Goal: Task Accomplishment & Management: Manage account settings

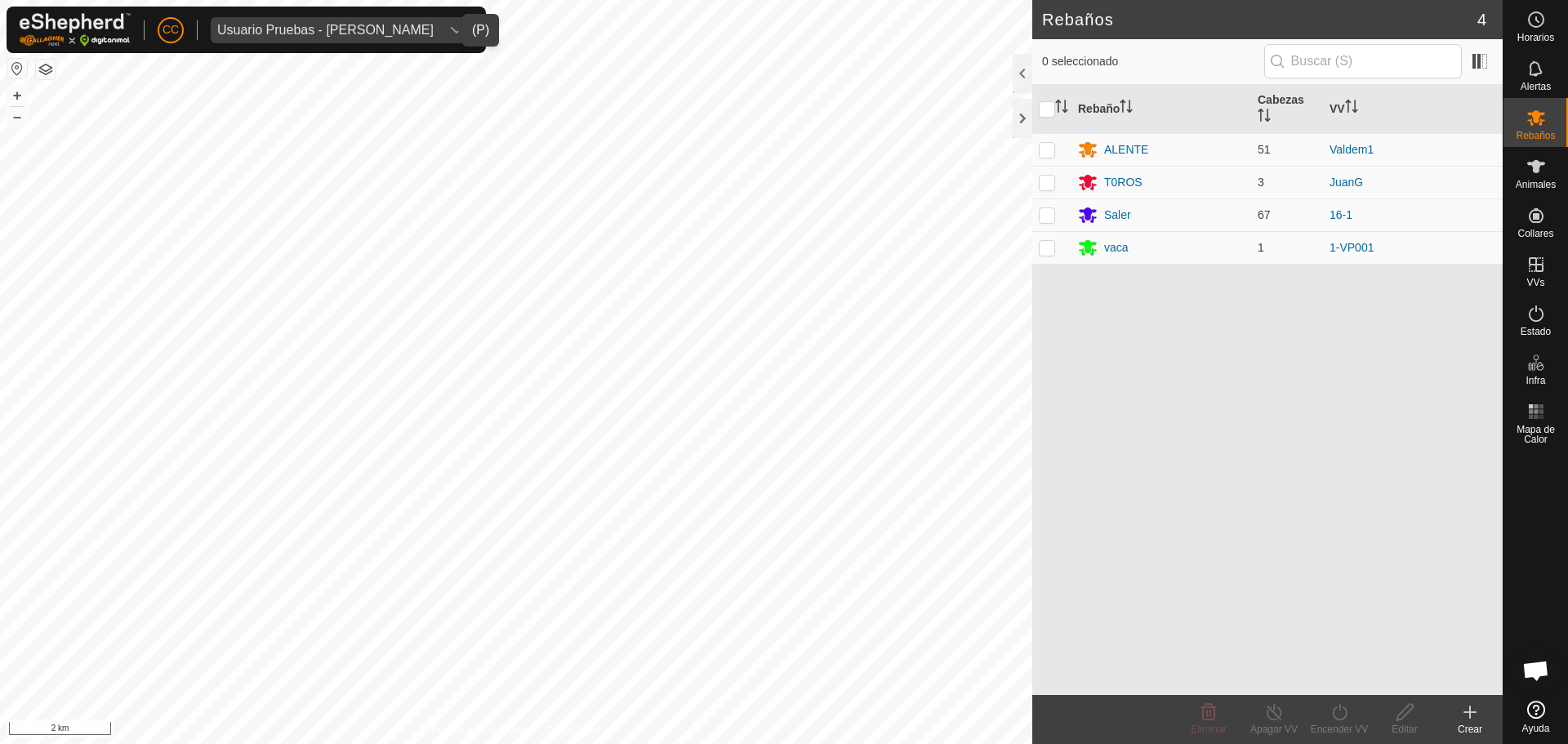
click at [254, 27] on div "Usuario Pruebas - [PERSON_NAME]" at bounding box center [325, 30] width 216 height 13
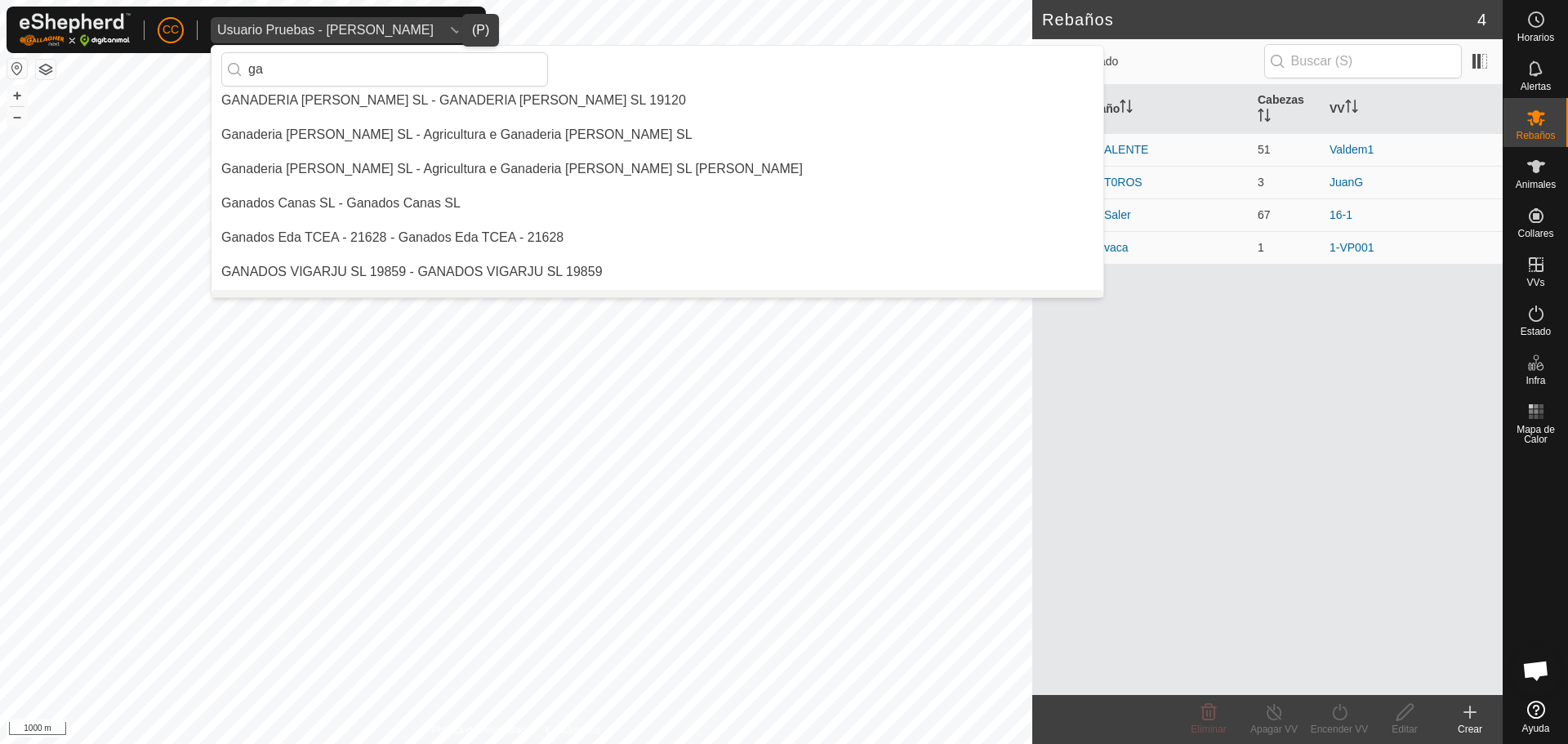
scroll to position [663, 0]
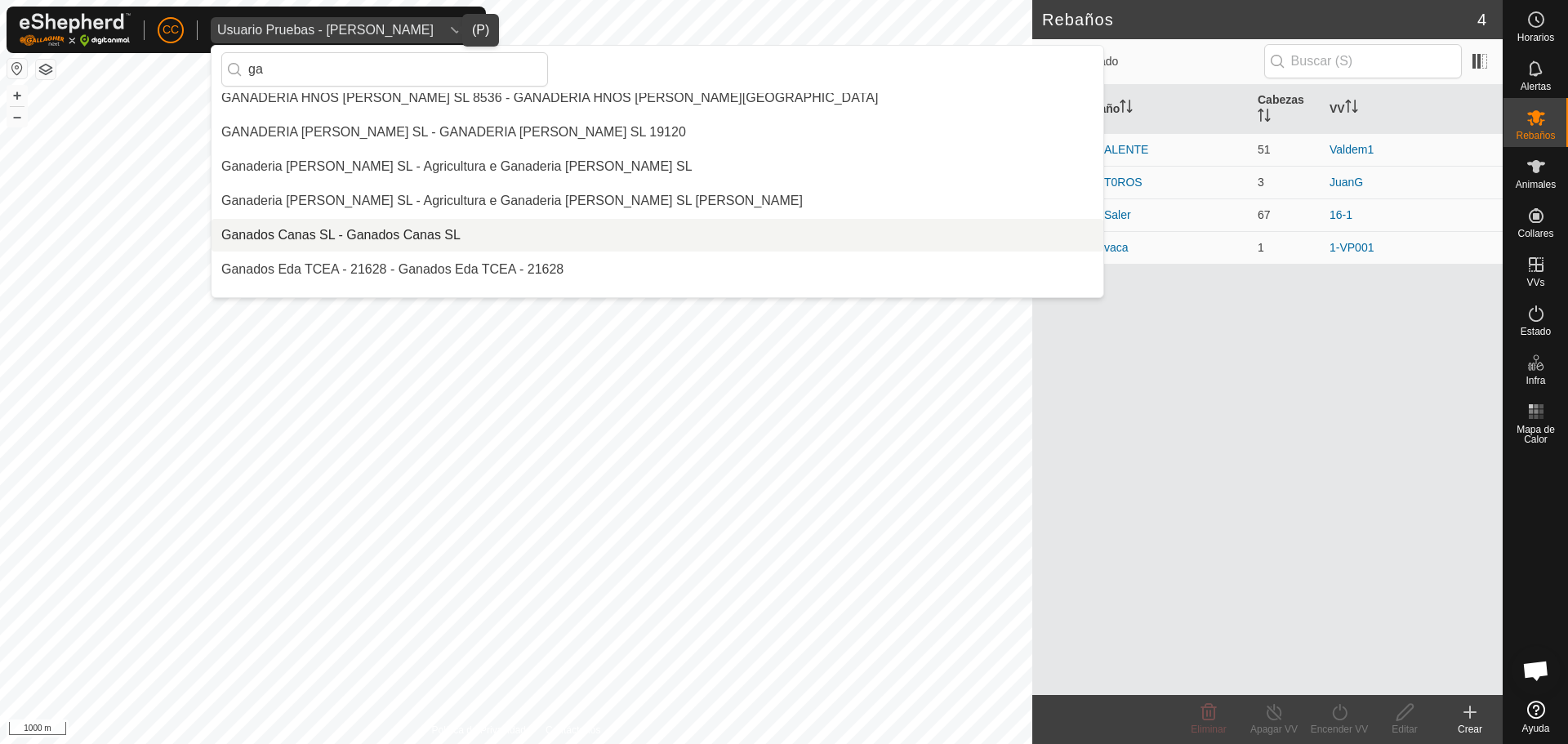
type input "ga"
click at [341, 223] on li "Ganados Canas SL - Ganados Canas SL" at bounding box center [657, 235] width 892 height 33
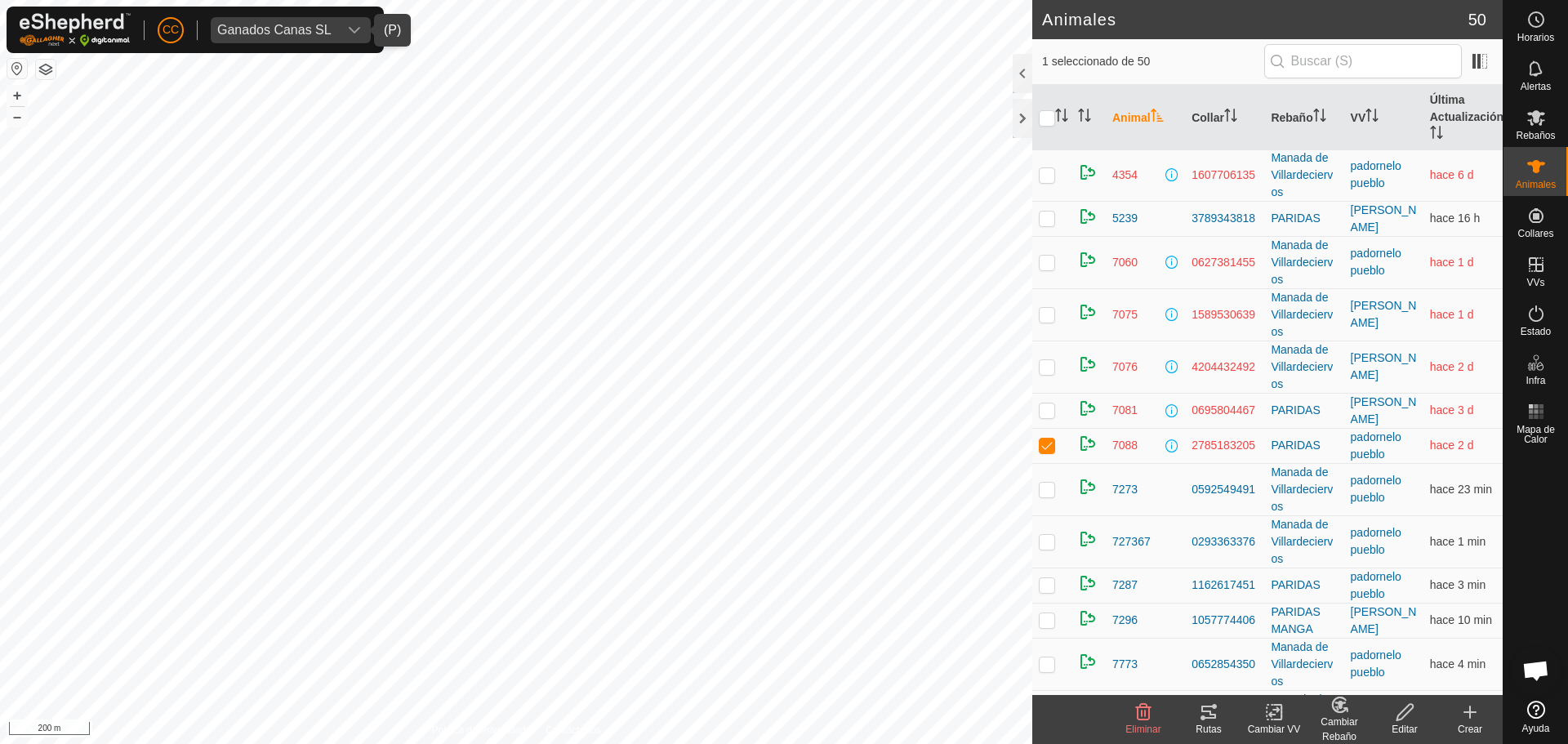
scroll to position [1470, 0]
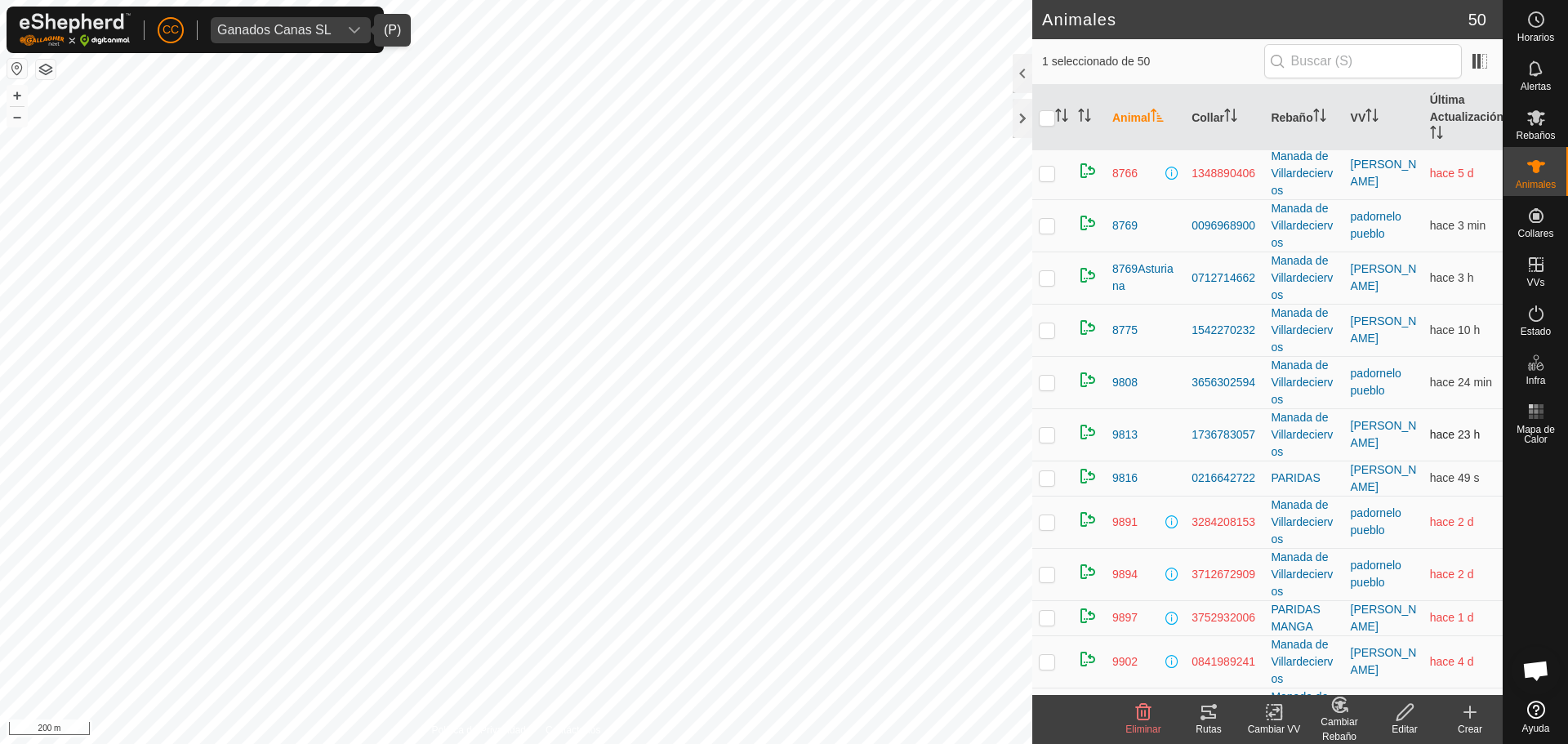
click at [1049, 430] on p-checkbox at bounding box center [1047, 434] width 16 height 13
checkbox input "true"
checkbox input "false"
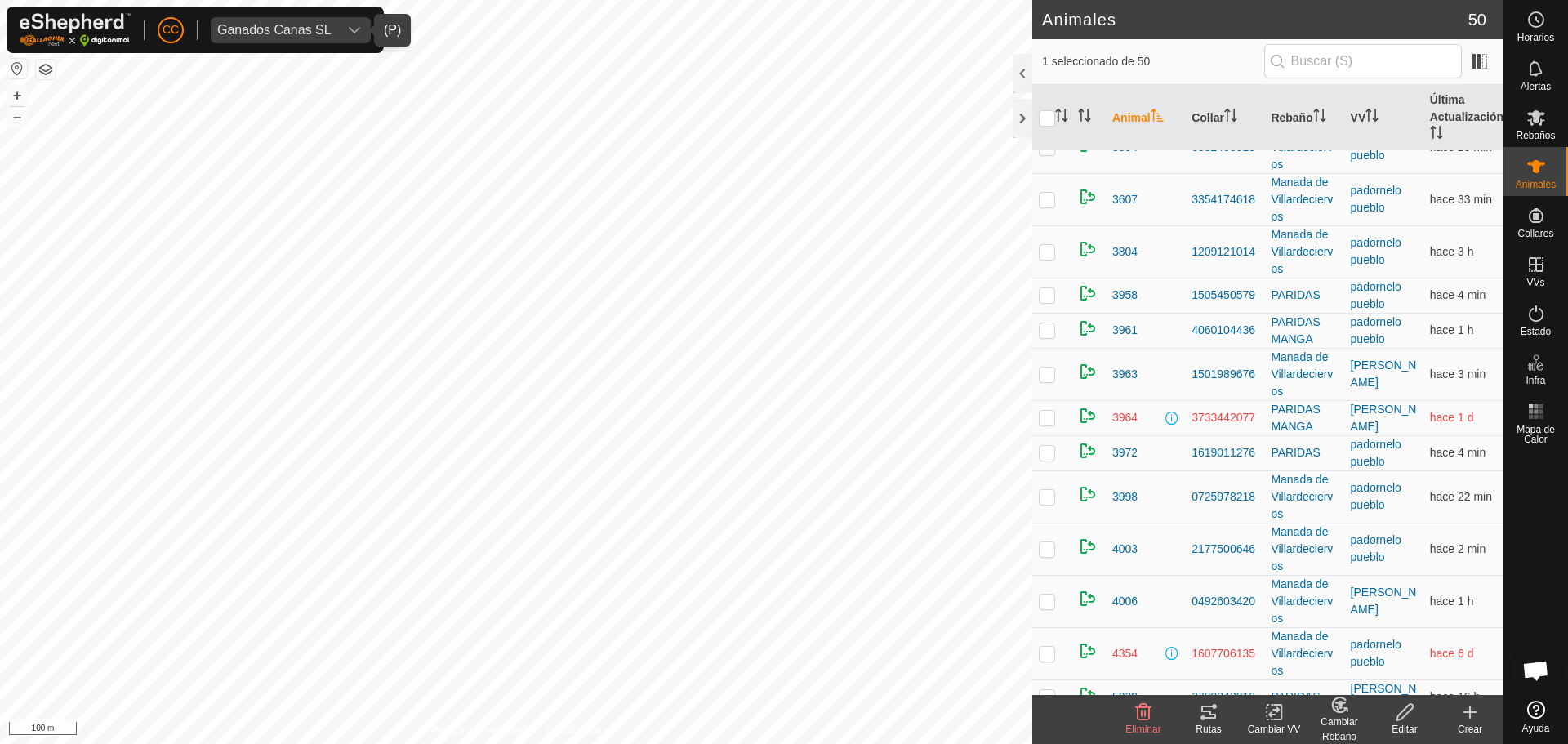
scroll to position [654, 0]
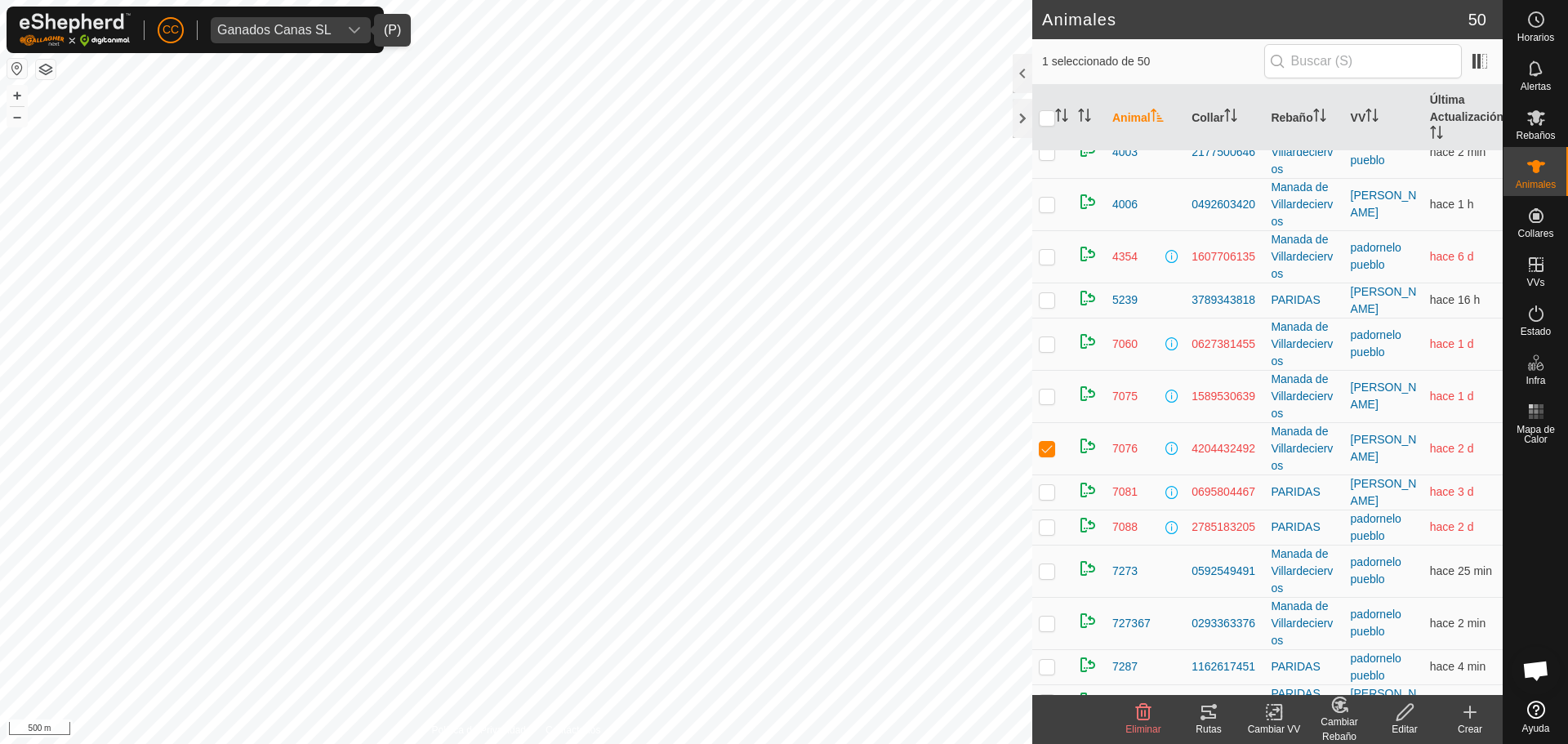
click at [1047, 254] on p-checkbox at bounding box center [1047, 256] width 16 height 13
checkbox input "true"
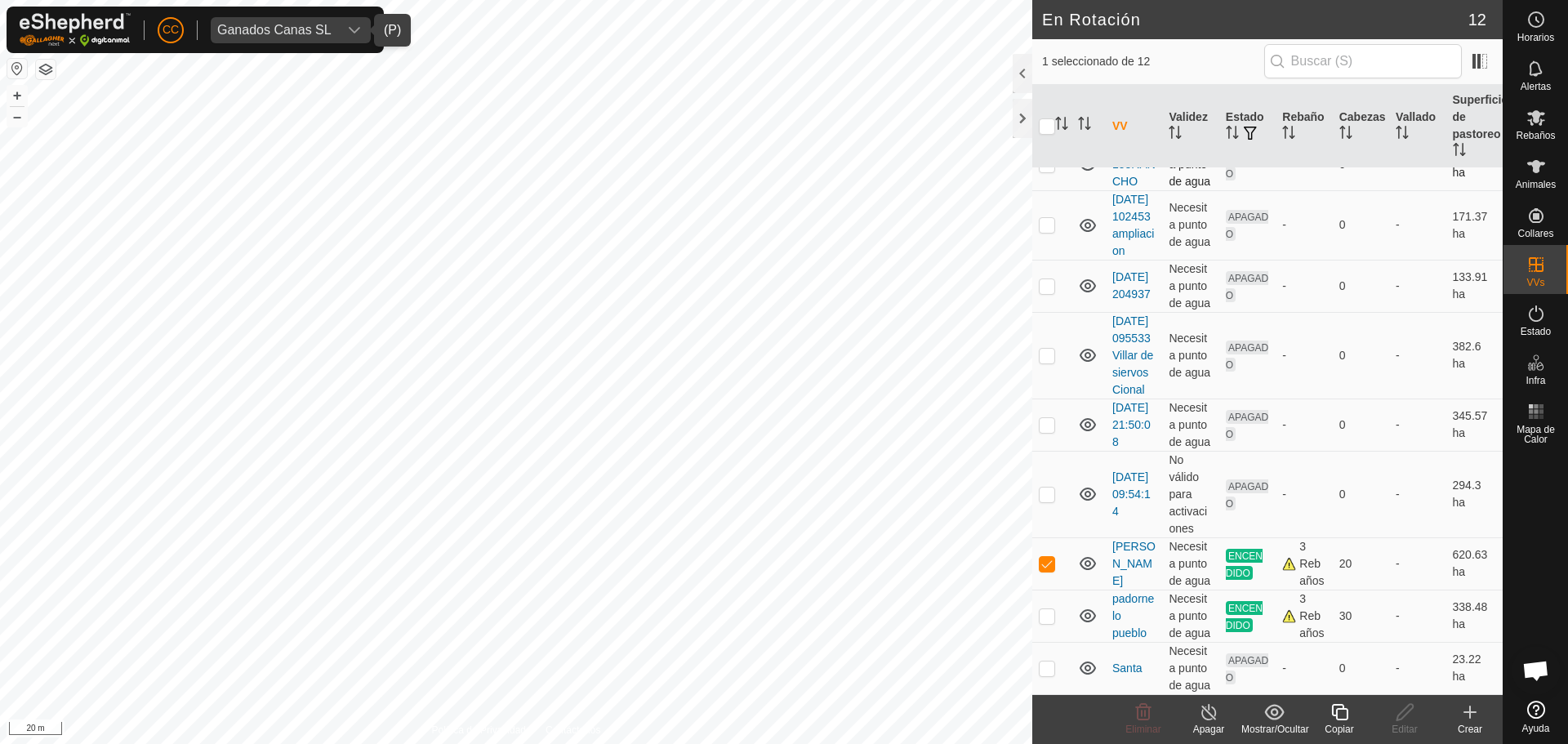
scroll to position [373, 0]
click at [1044, 557] on p-checkbox at bounding box center [1047, 563] width 16 height 13
checkbox input "false"
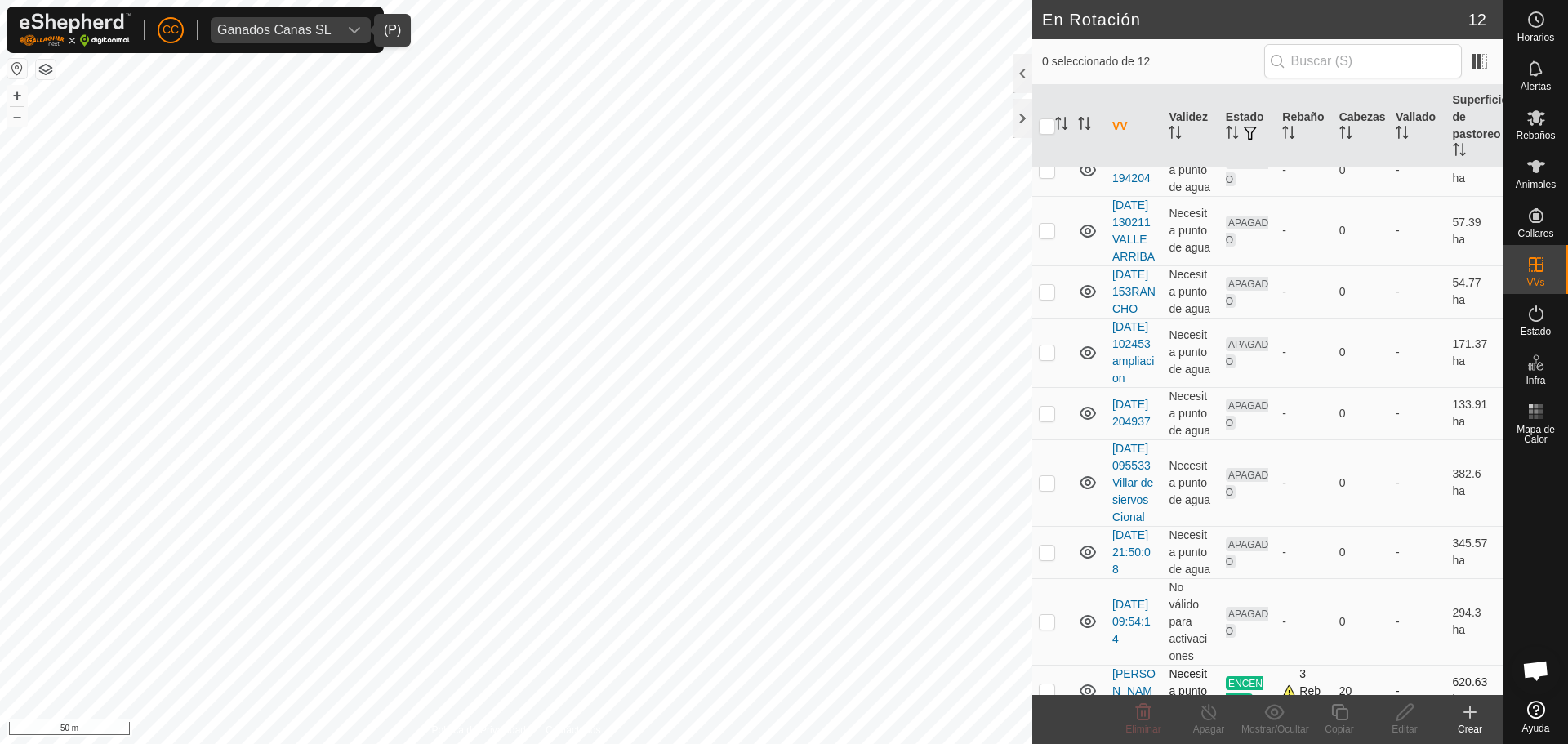
scroll to position [0, 0]
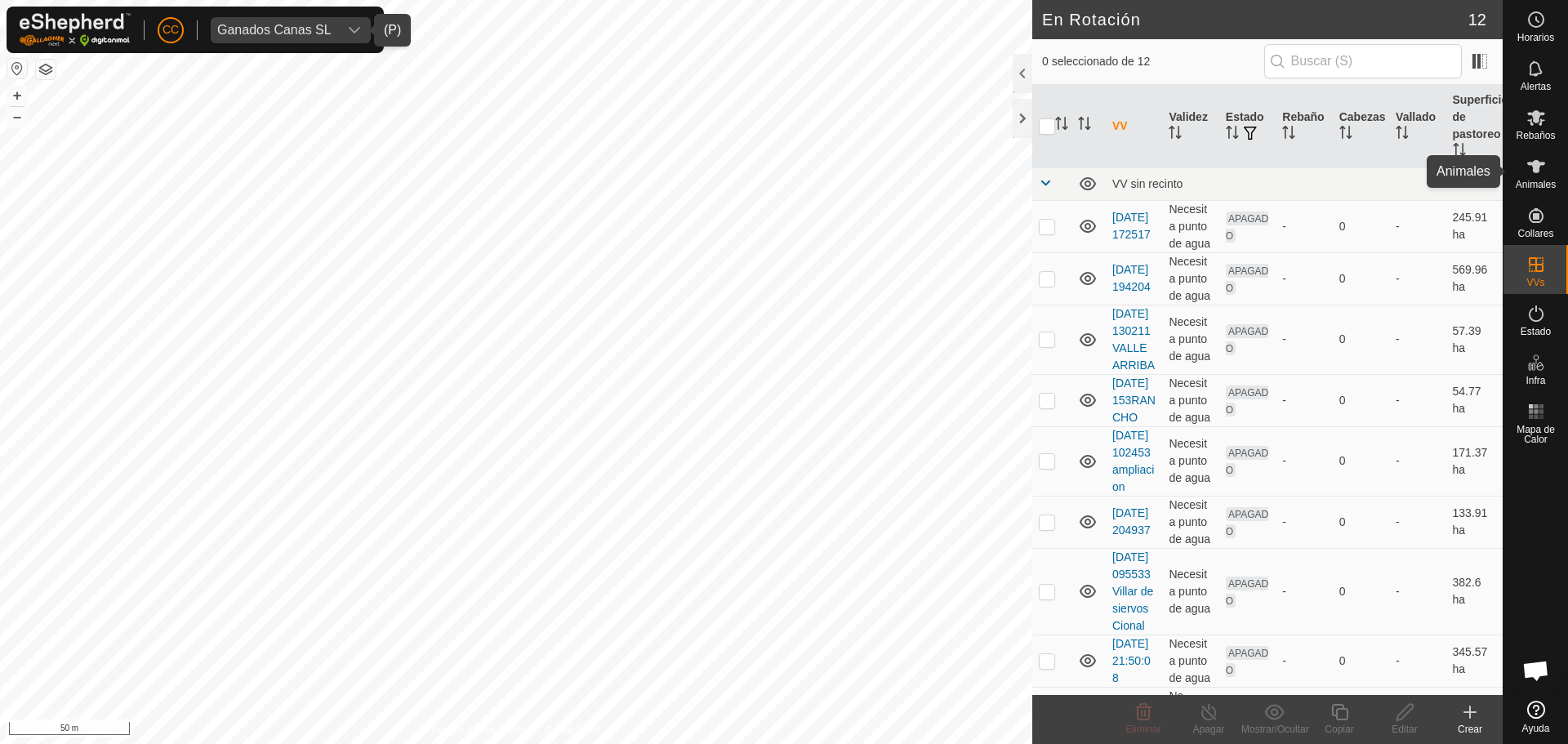
click at [1533, 156] on es-animals-svg-icon at bounding box center [1536, 167] width 29 height 27
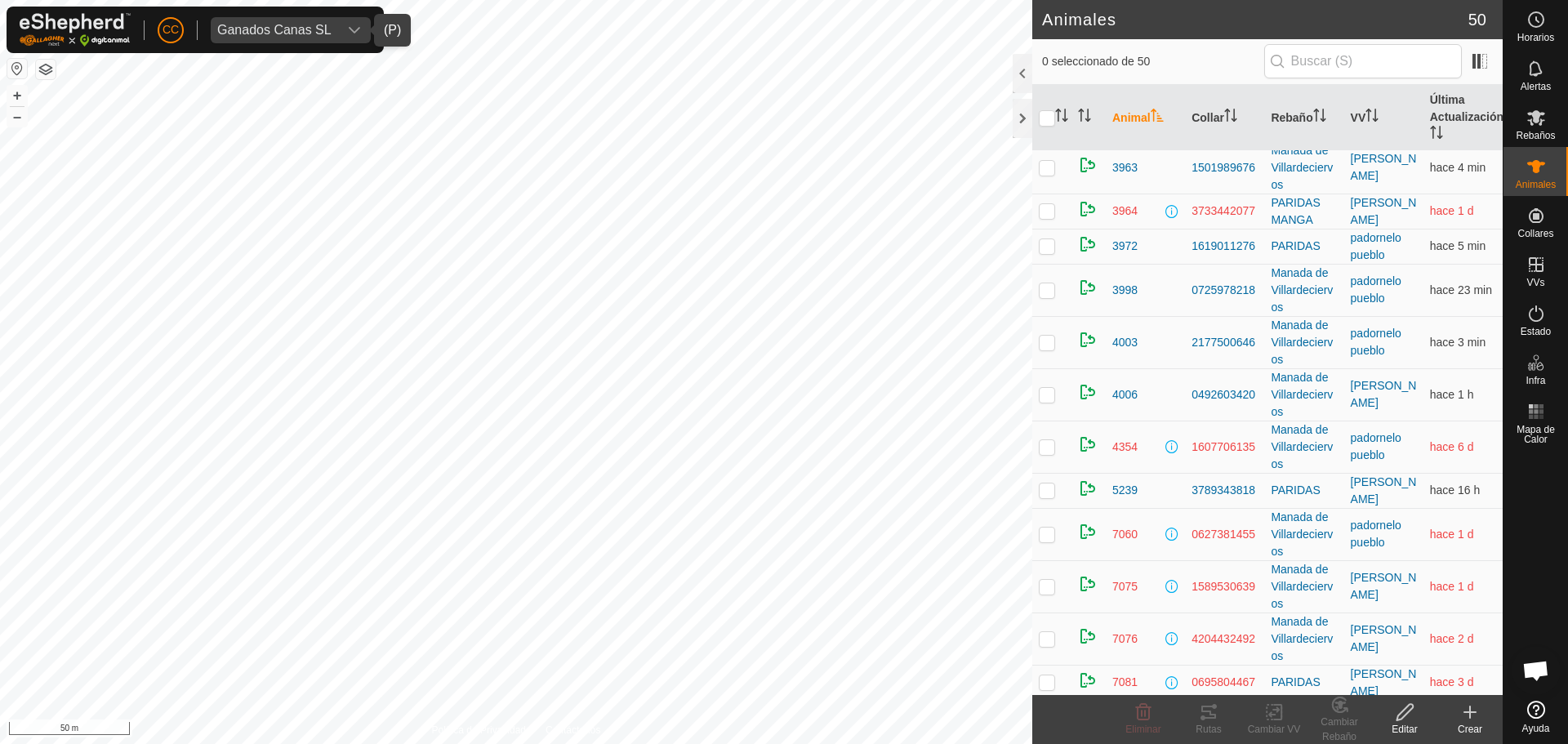
scroll to position [735, 0]
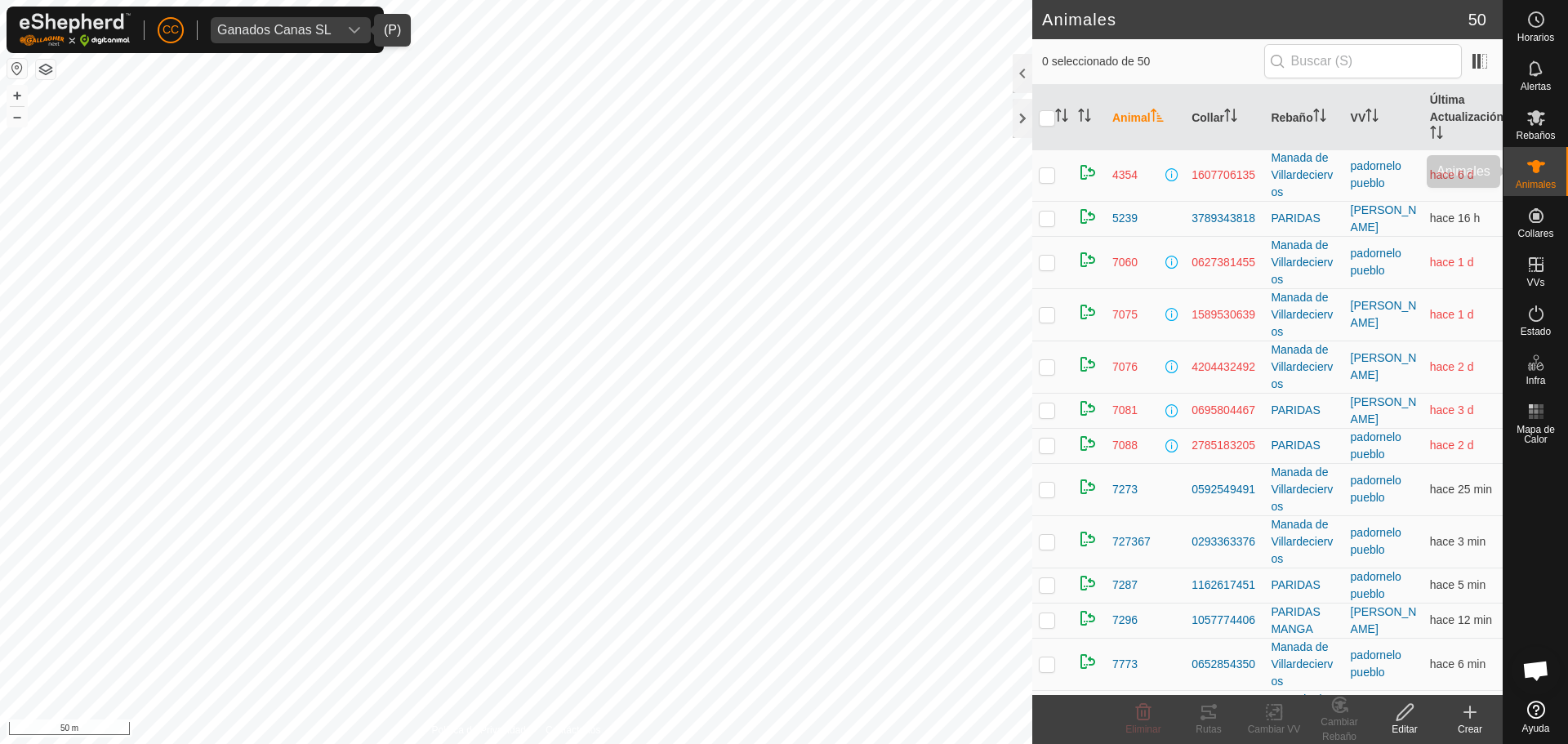
click at [1547, 102] on div "Rebaños" at bounding box center [1535, 122] width 65 height 49
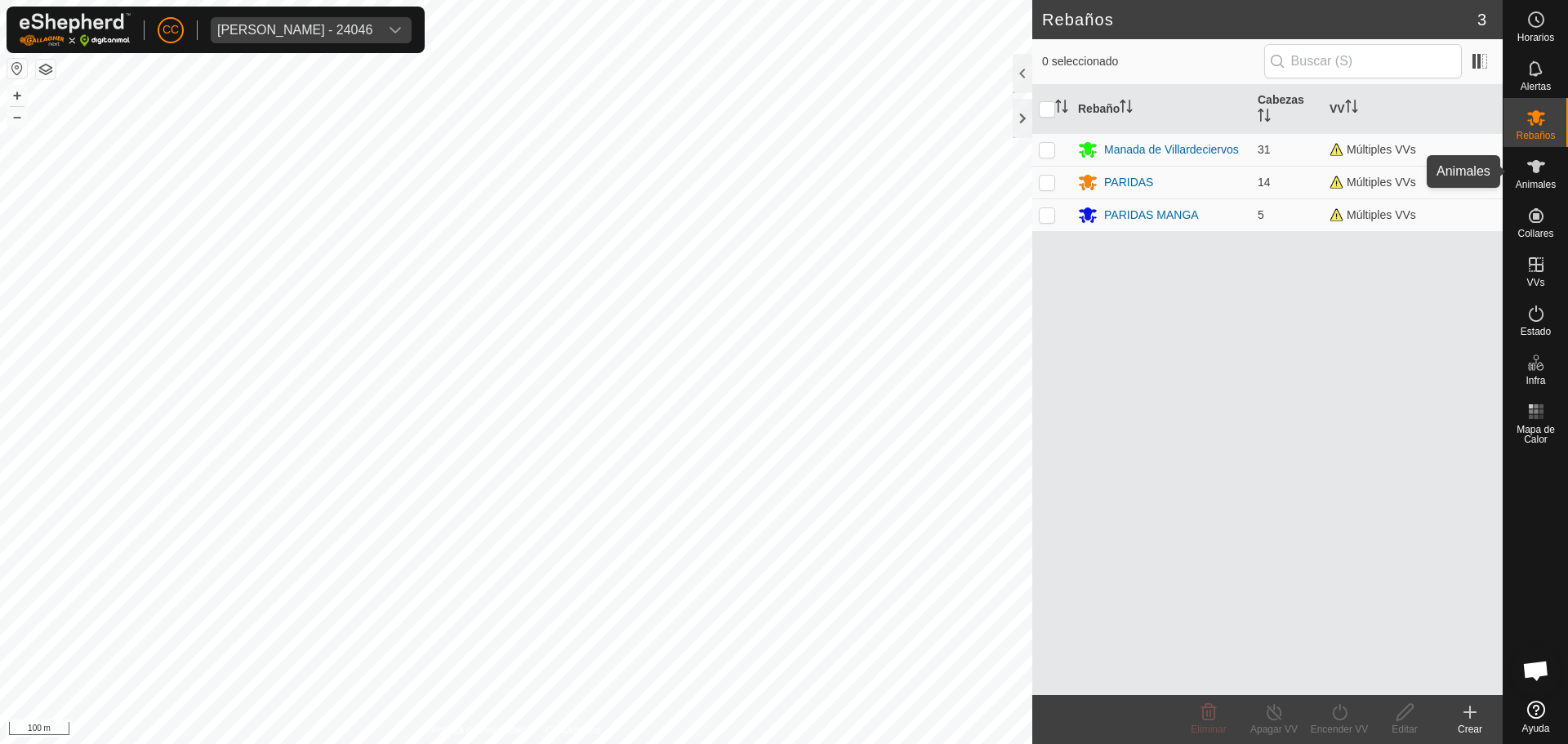
click at [1534, 158] on icon at bounding box center [1536, 167] width 19 height 19
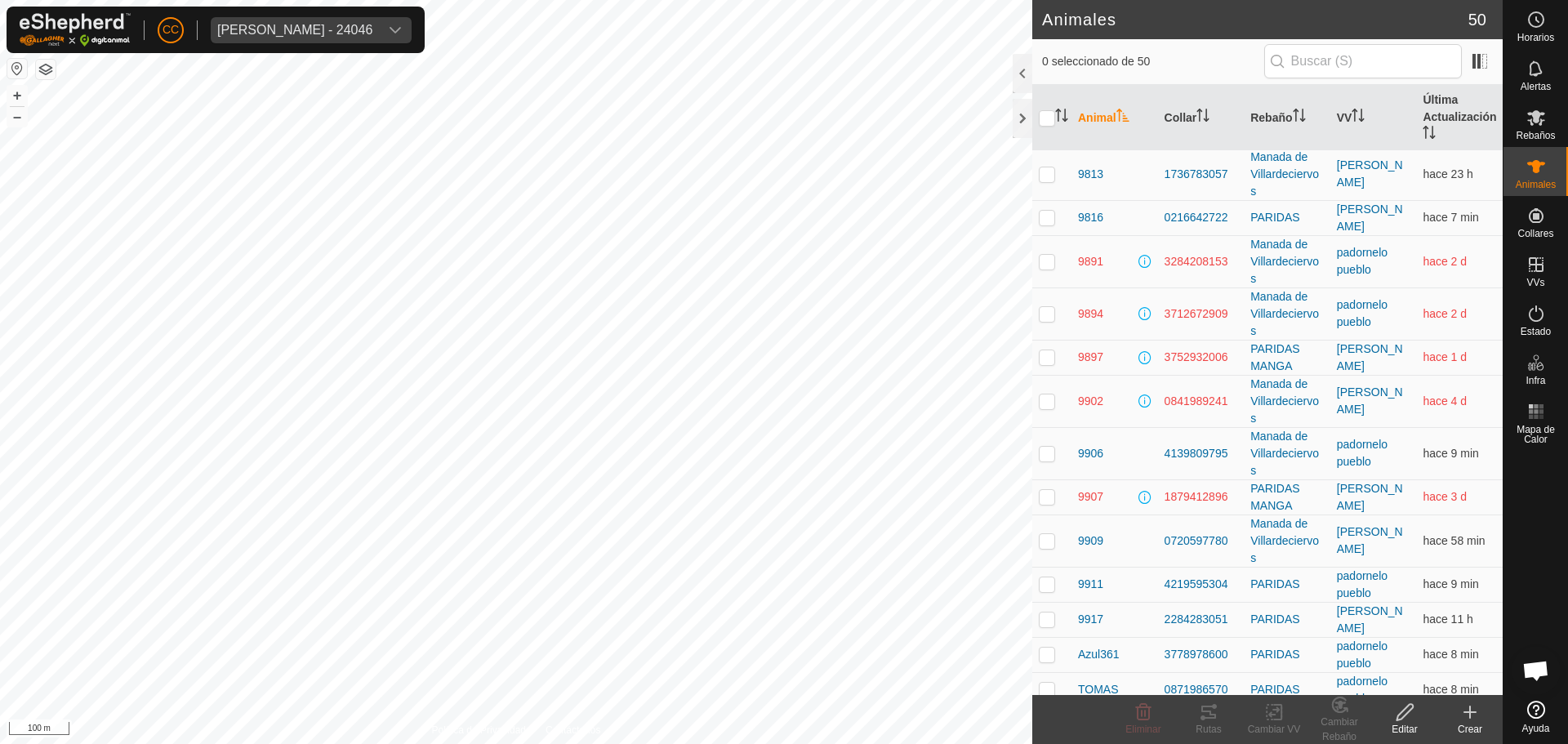
scroll to position [1733, 0]
click at [1020, 66] on div at bounding box center [1022, 74] width 19 height 39
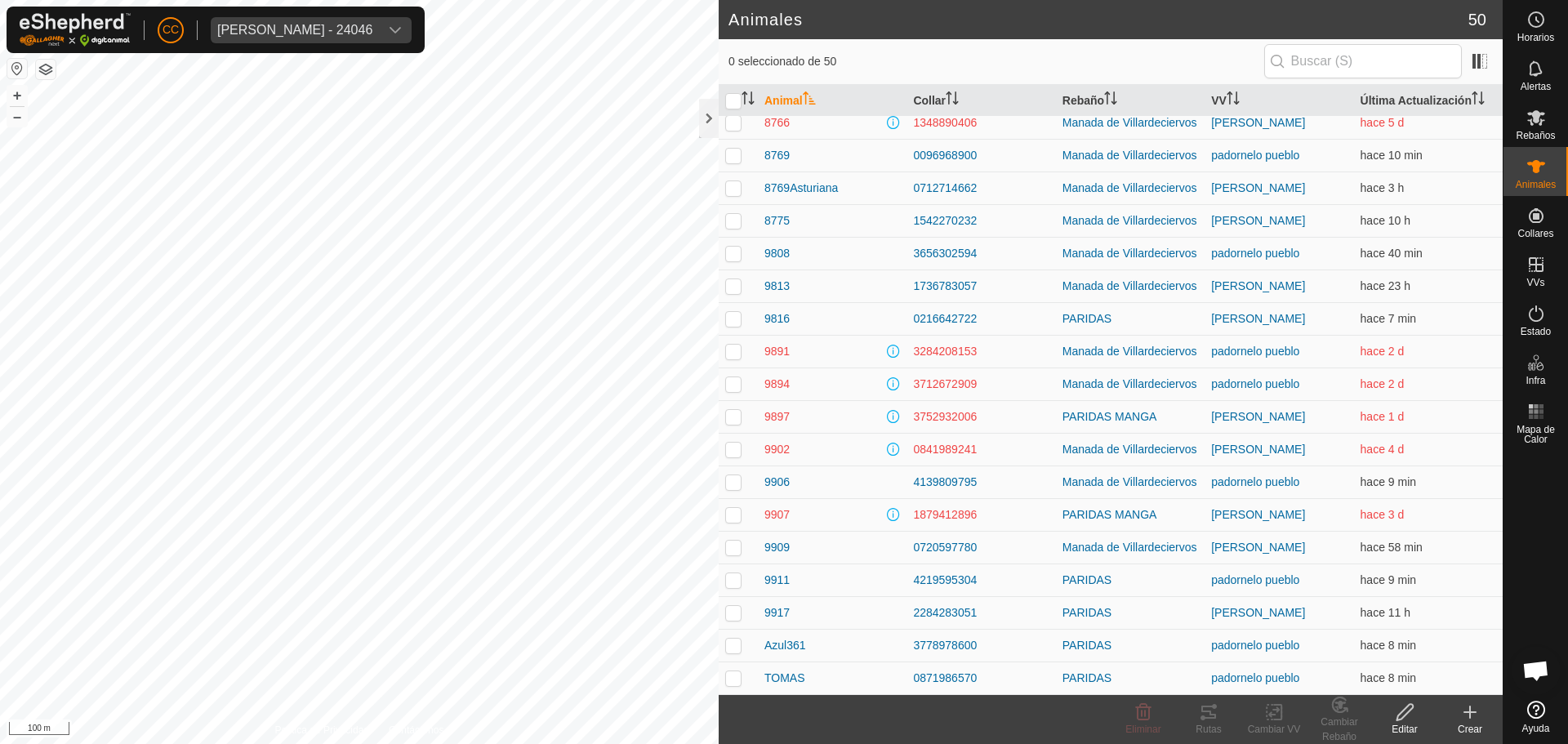
click at [730, 446] on p-checkbox at bounding box center [734, 449] width 16 height 13
checkbox input "true"
click at [724, 413] on td at bounding box center [738, 416] width 39 height 33
checkbox input "true"
click at [734, 388] on td at bounding box center [738, 384] width 39 height 33
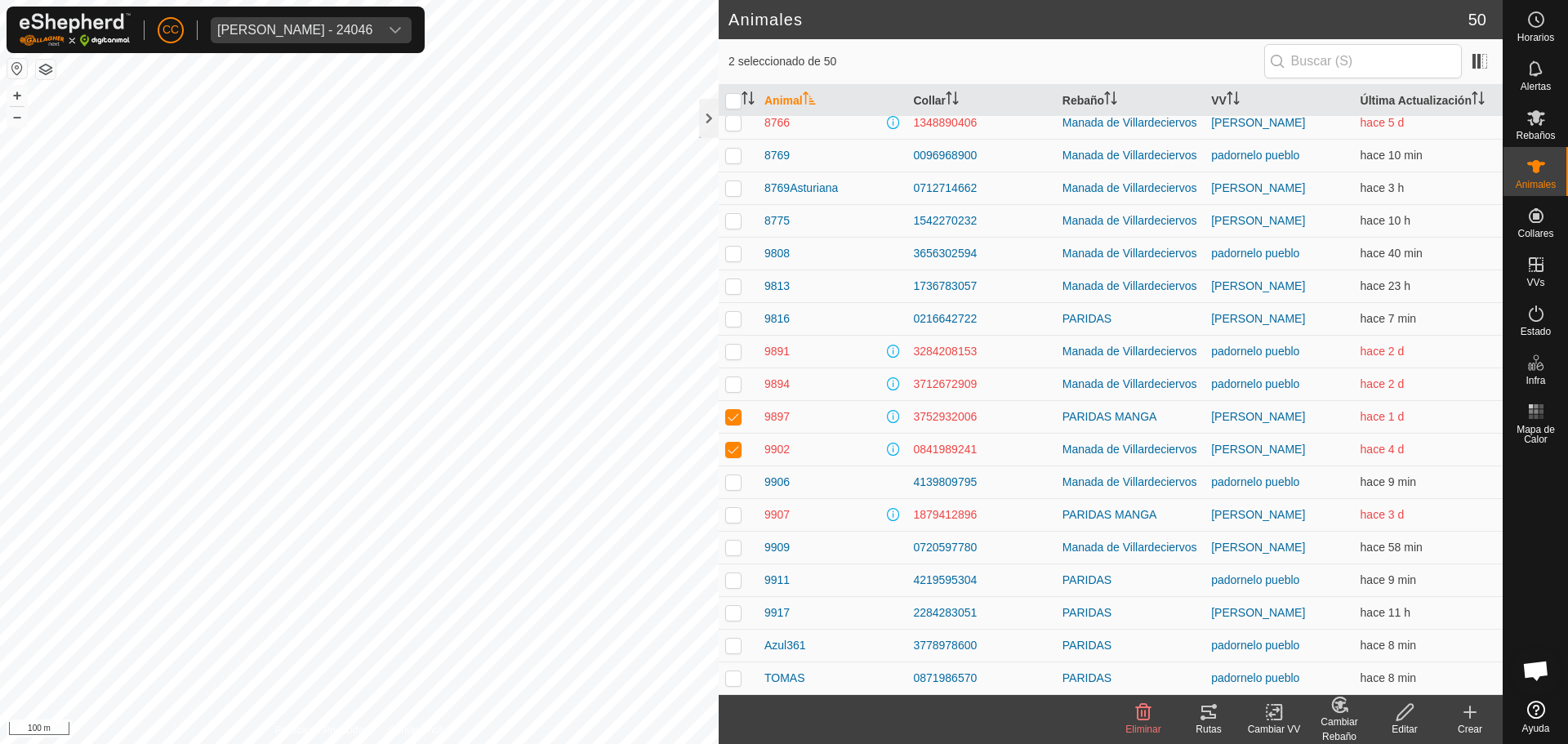
checkbox input "true"
click at [727, 335] on td at bounding box center [738, 351] width 39 height 33
checkbox input "true"
click at [738, 514] on p-checkbox at bounding box center [734, 514] width 16 height 13
checkbox input "true"
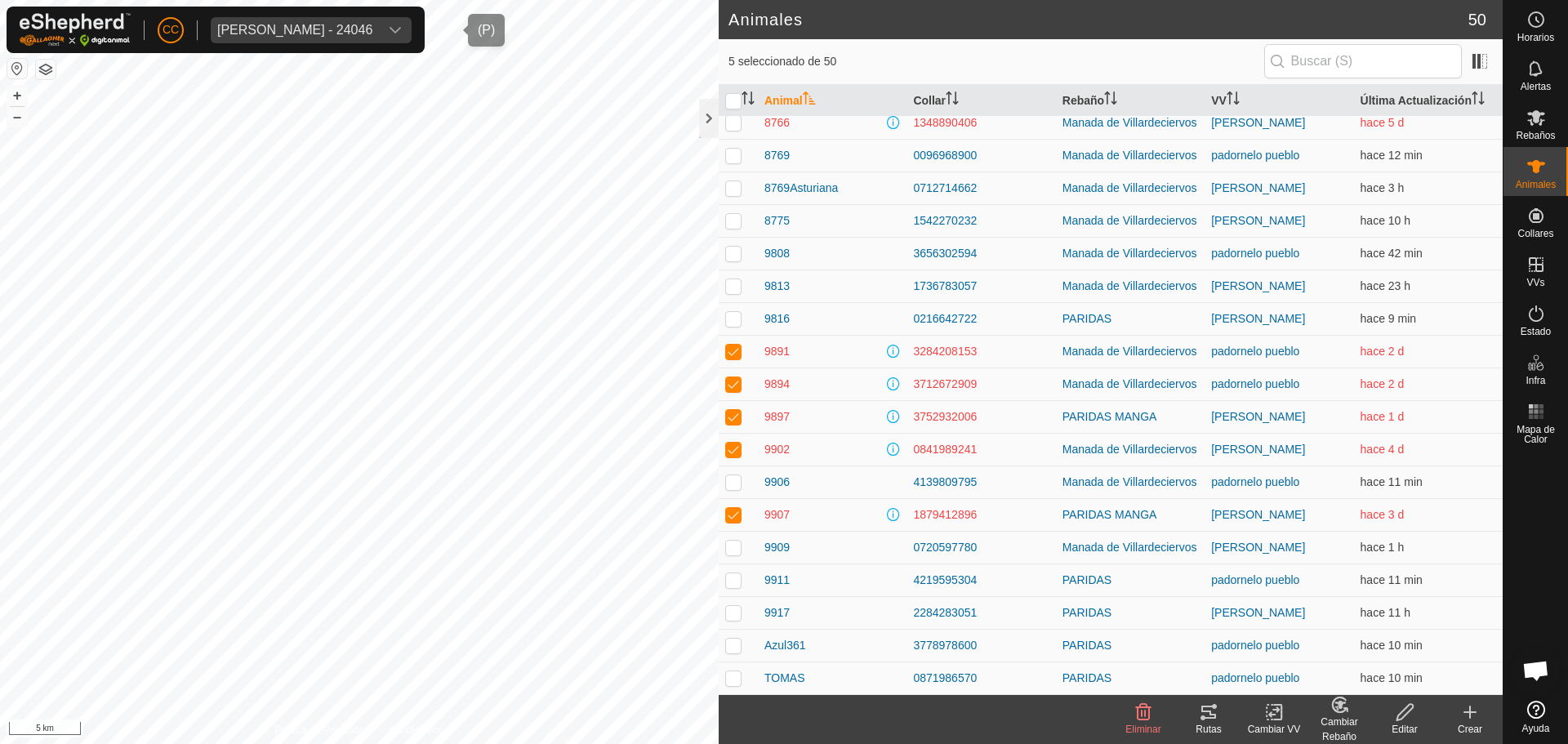
click at [401, 28] on icon "dropdown trigger" at bounding box center [395, 29] width 12 height 6
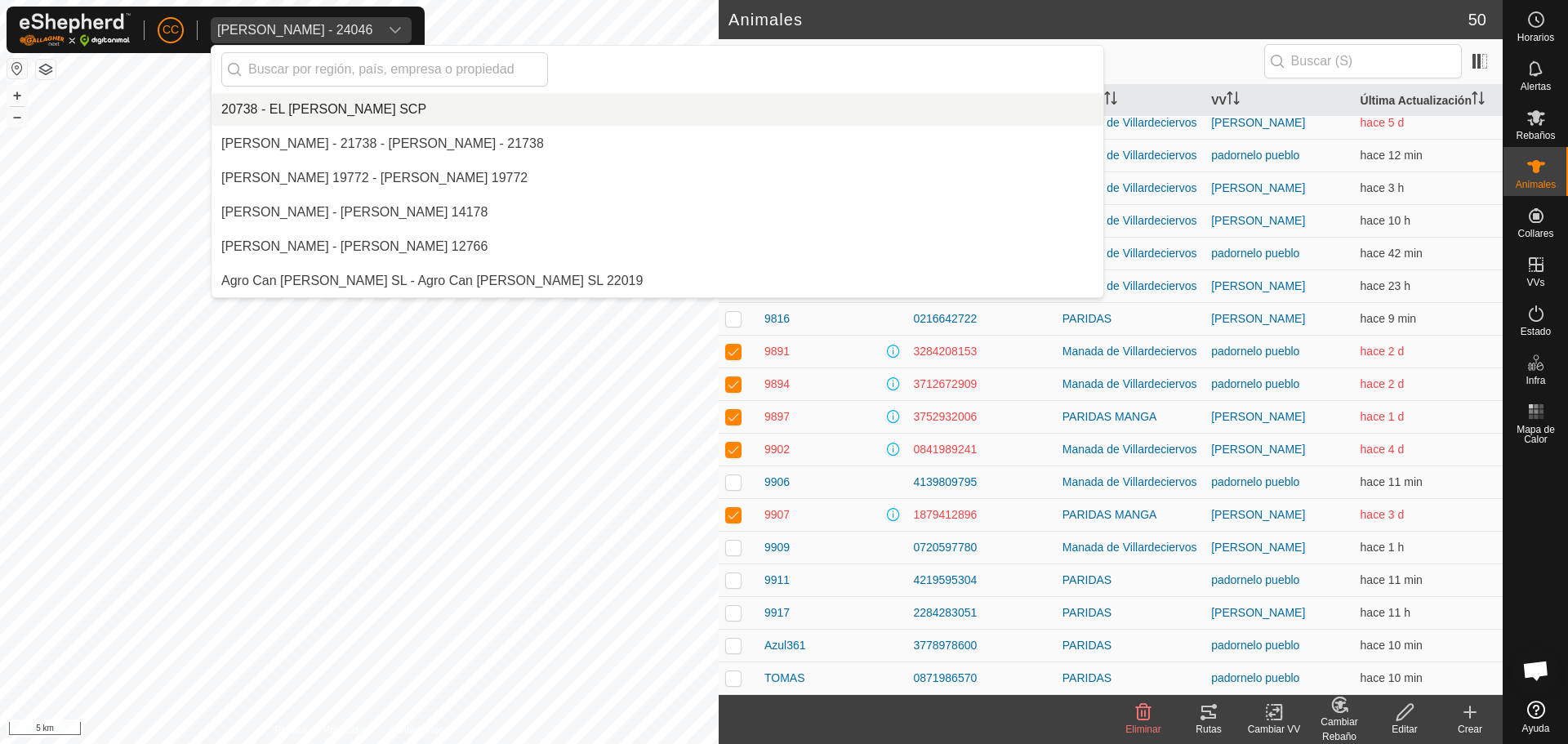
scroll to position [8952, 0]
